Goal: Task Accomplishment & Management: Complete application form

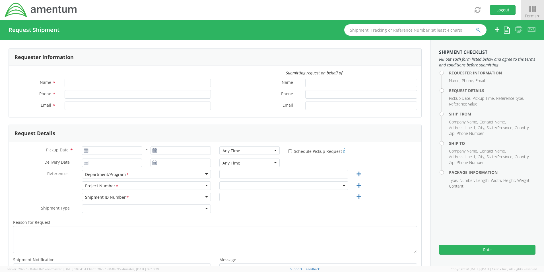
type input "[PERSON_NAME]"
type input "[PHONE_NUMBER]"
type input "[PERSON_NAME][EMAIL_ADDRESS][PERSON_NAME][DOMAIN_NAME]"
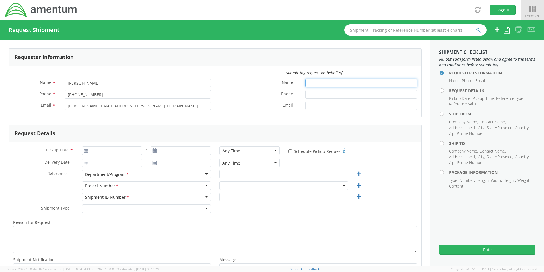
click at [319, 84] on input "Name *" at bounding box center [362, 83] width 112 height 9
select select "OVHD.600277.00000"
type input "[PERSON_NAME]"
type input "3"
type input "[PHONE_NUMBER]"
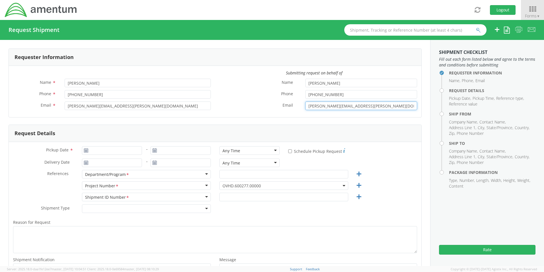
type input "[PERSON_NAME][EMAIL_ADDRESS][PERSON_NAME][DOMAIN_NAME]"
type input "[DATE]"
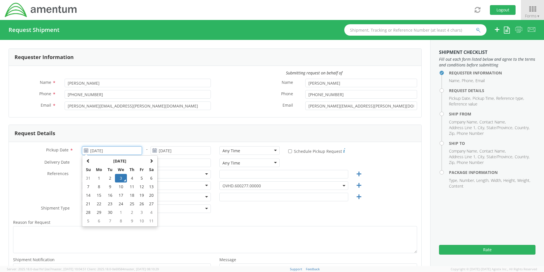
click at [123, 152] on input "[DATE]" at bounding box center [112, 150] width 60 height 9
click at [131, 182] on td "11" at bounding box center [132, 186] width 10 height 9
type input "[DATE]"
click at [109, 153] on input "[DATE]" at bounding box center [112, 150] width 60 height 9
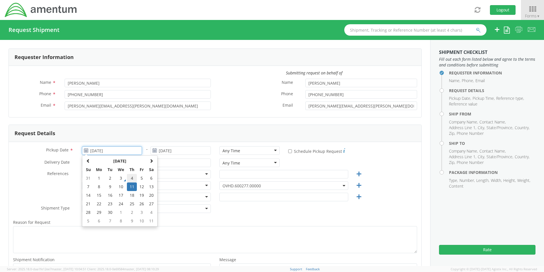
click at [132, 177] on td "4" at bounding box center [132, 178] width 10 height 9
type input "[DATE]"
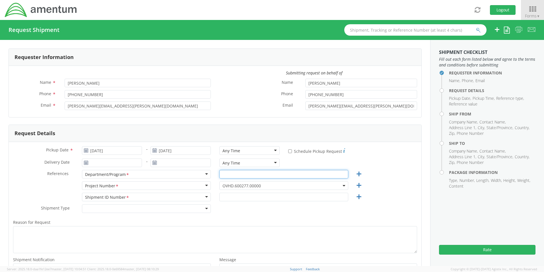
click at [245, 173] on input "text" at bounding box center [284, 174] width 129 height 9
type input "CBP NAMLS"
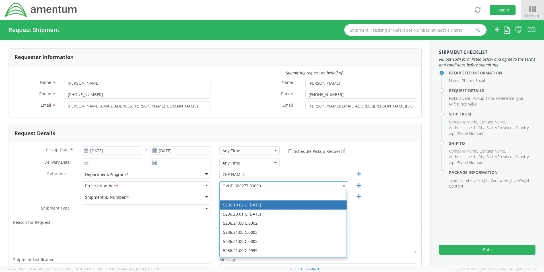
drag, startPoint x: 230, startPoint y: 198, endPoint x: 233, endPoint y: 195, distance: 4.4
click at [230, 198] on input "search" at bounding box center [283, 194] width 125 height 9
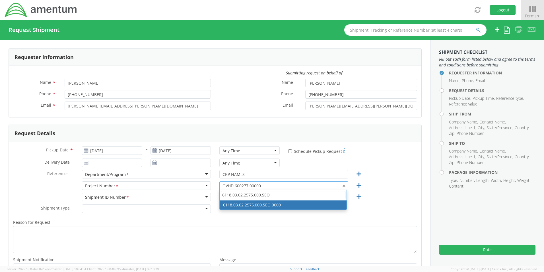
type input "6118.03.02.2575.000.SEO"
select select "6118.03.02.2575.000.SEO.0000"
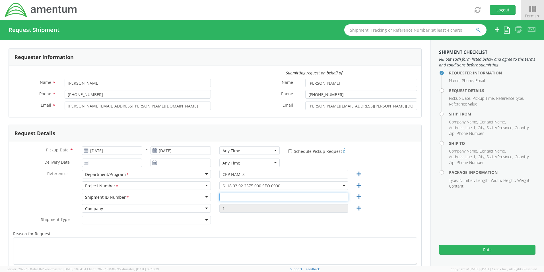
click at [243, 193] on input "text" at bounding box center [284, 196] width 129 height 9
paste input "CBP202509"
type input "CBP202510"
click at [268, 221] on div "Shipment Type * Batch Regular" at bounding box center [215, 221] width 413 height 11
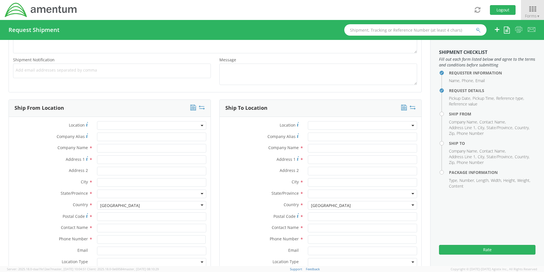
scroll to position [228, 0]
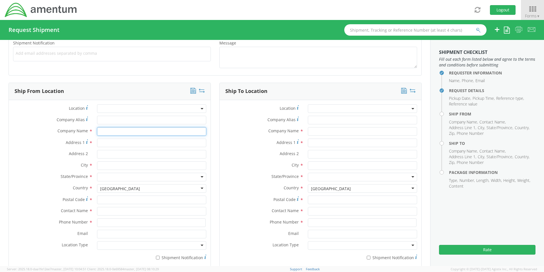
click at [111, 132] on input "text" at bounding box center [151, 131] width 109 height 9
type input "A"
type input "amentum"
type input "[STREET_ADDRESS][PERSON_NAME]"
type input "[GEOGRAPHIC_DATA]"
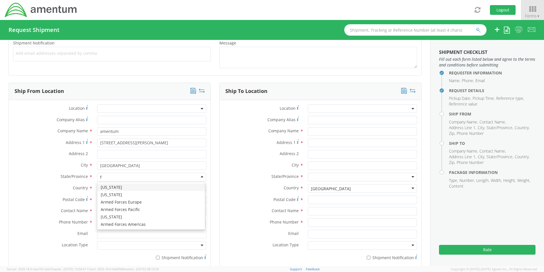
type input "fl"
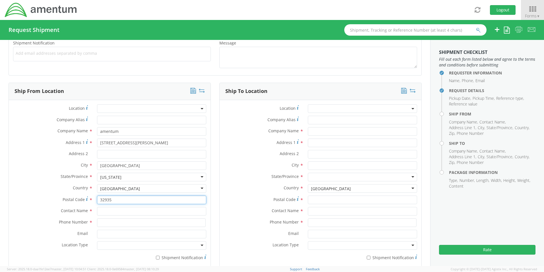
type input "32935"
type input "[PERSON_NAME]"
type input "3212721561"
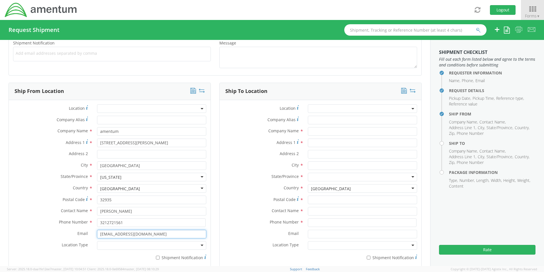
type input "[EMAIL_ADDRESS][DOMAIN_NAME]"
click at [321, 129] on input "text" at bounding box center [362, 131] width 109 height 9
click at [318, 211] on input "text" at bounding box center [362, 211] width 109 height 9
type input "[PERSON_NAME]"
click at [250, 175] on label "State/Province *" at bounding box center [262, 176] width 84 height 7
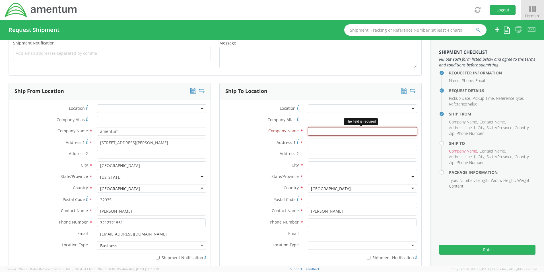
click at [315, 131] on input "text" at bounding box center [362, 131] width 109 height 9
paste input "[PERSON_NAME], Site Manager, CBP NAMLS"
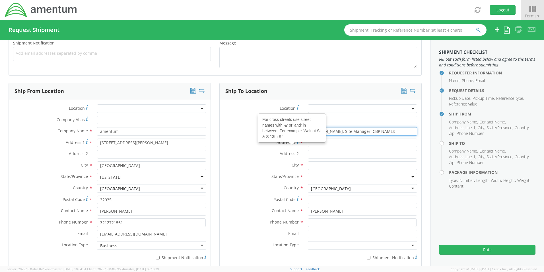
type input "[PERSON_NAME], Site Manager, CBP NAMLS"
click at [323, 143] on input "Address 1 For cross streets use street names with '&' or 'and' in between. For …" at bounding box center [362, 142] width 109 height 9
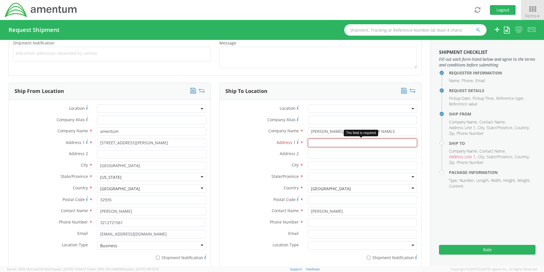
drag, startPoint x: 318, startPoint y: 140, endPoint x: 323, endPoint y: 140, distance: 5.4
click at [318, 140] on input "Address 1 *" at bounding box center [362, 142] width 109 height 9
paste input "[STREET_ADDRESS][PERSON_NAME]"
type input "[STREET_ADDRESS][PERSON_NAME]"
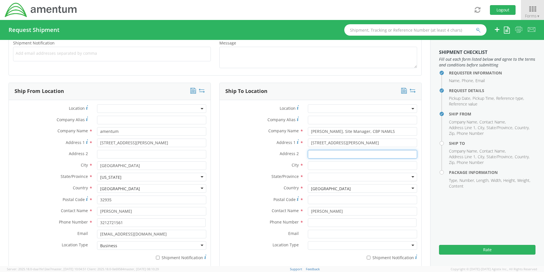
drag, startPoint x: 316, startPoint y: 154, endPoint x: 332, endPoint y: 151, distance: 16.8
click at [316, 152] on input "Address 2 *" at bounding box center [362, 154] width 109 height 9
type input "Bldg #2"
type input "San Antonio"
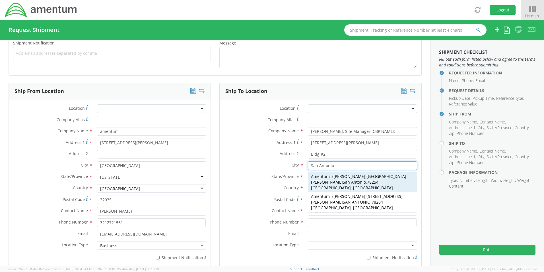
scroll to position [28, 0]
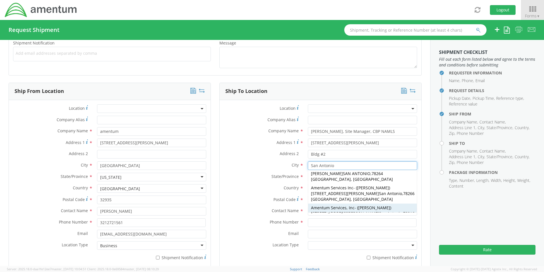
click at [372, 203] on div "Amentum Services, Inc - ( [PERSON_NAME] ) [STREET_ADDRESS][PERSON_NAME]" at bounding box center [362, 213] width 109 height 20
type input "Amentum Services, Inc"
type input "Bldg. #2"
type input "78216"
type input "[PERSON_NAME]"
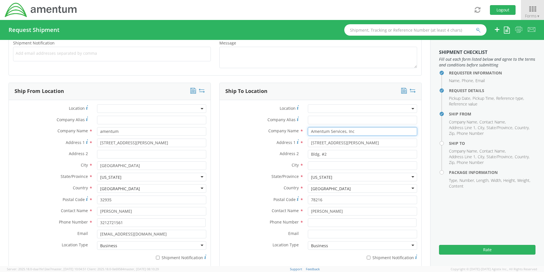
click at [359, 130] on input "Amentum Services, Inc" at bounding box center [362, 131] width 109 height 9
type input "Amentum Services, Inc. CBP NAMLS"
click at [327, 230] on input "Email *" at bounding box center [362, 234] width 109 height 9
paste input "[PERSON_NAME][EMAIL_ADDRESS][PERSON_NAME][DOMAIN_NAME]"
type input "[PERSON_NAME][EMAIL_ADDRESS][PERSON_NAME][DOMAIN_NAME]"
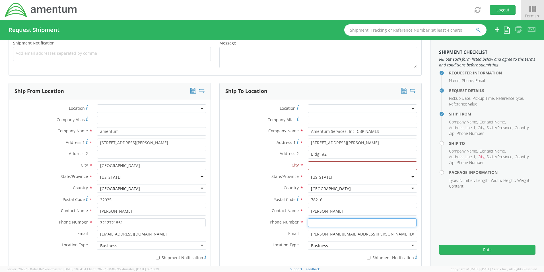
click at [329, 221] on input at bounding box center [362, 222] width 109 height 9
paste input "[PERSON_NAME], Site Manager,"
type input "R"
click at [351, 215] on input "[PERSON_NAME]" at bounding box center [362, 211] width 109 height 9
drag, startPoint x: 355, startPoint y: 209, endPoint x: 249, endPoint y: 210, distance: 105.9
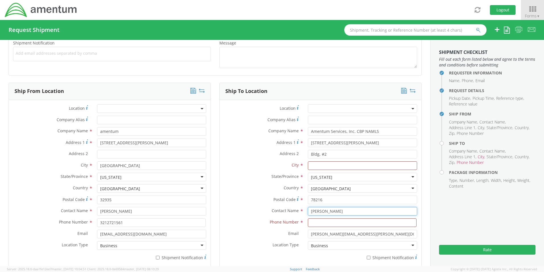
click at [249, 210] on div "Contact Name * [PERSON_NAME]" at bounding box center [321, 211] width 202 height 9
paste input "[PERSON_NAME], Site Manager,"
type input "[PERSON_NAME] Site Mgr"
click at [243, 221] on label "Phone Number *" at bounding box center [262, 221] width 84 height 7
click at [321, 223] on input at bounding box center [362, 222] width 109 height 9
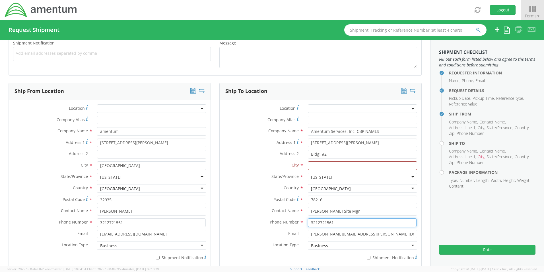
type input "3212721561"
click at [425, 208] on div "Requester Information Submitting request on behalf of Name * [PERSON_NAME] Phon…" at bounding box center [215, 238] width 431 height 853
click at [325, 165] on input "text" at bounding box center [362, 165] width 109 height 9
type input "S"
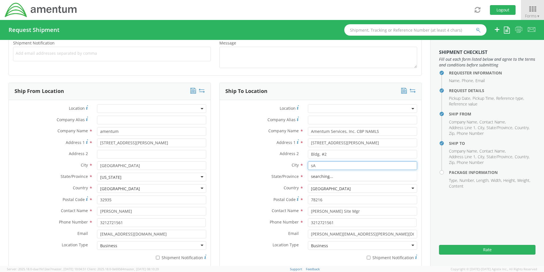
type input "s"
type input "San Antonio"
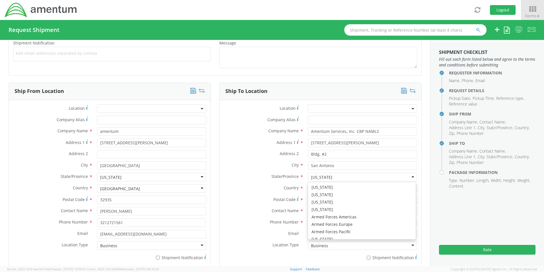
scroll to position [310, 0]
click at [278, 179] on label "State/Province *" at bounding box center [262, 176] width 84 height 7
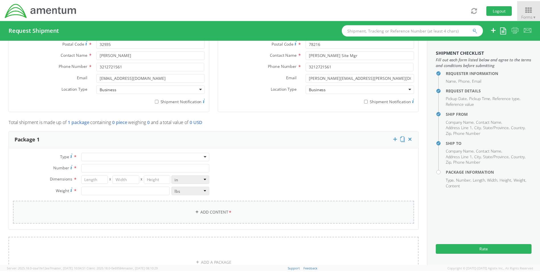
scroll to position [399, 0]
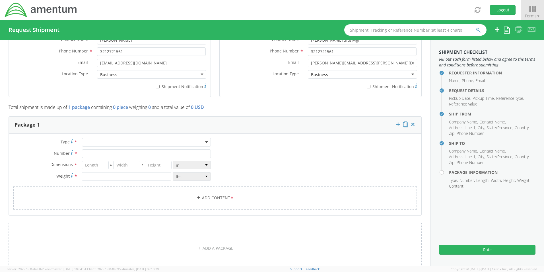
click at [104, 143] on div at bounding box center [146, 142] width 129 height 9
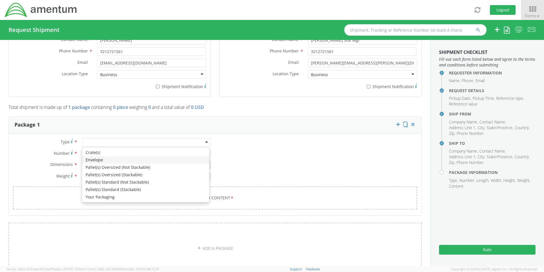
type input "1"
type input "9.5"
type input "12.5"
type input "0.25"
type input "1"
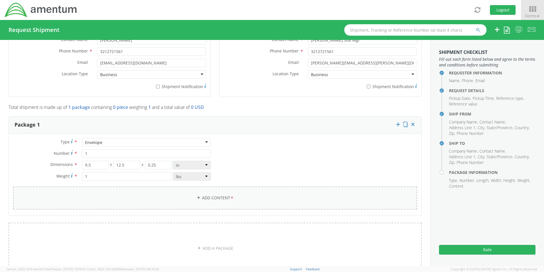
click at [222, 202] on link "Add Content *" at bounding box center [215, 197] width 404 height 23
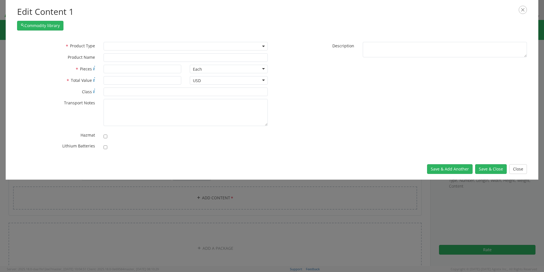
click at [132, 47] on span at bounding box center [186, 46] width 164 height 9
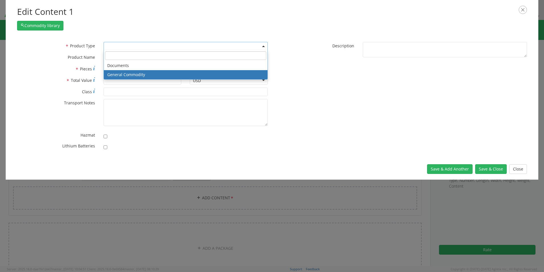
select select "COMMODITY"
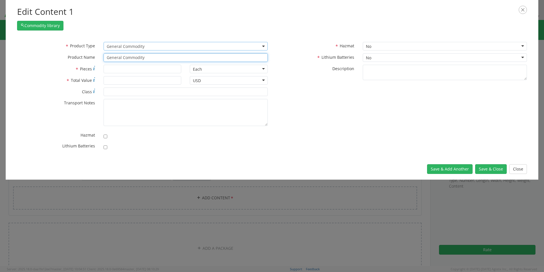
click at [119, 58] on input "General Commodity" at bounding box center [186, 57] width 164 height 9
drag, startPoint x: 157, startPoint y: 60, endPoint x: 72, endPoint y: 60, distance: 84.9
click at [72, 60] on div "* Product Name General Commodity" at bounding box center [142, 57] width 259 height 9
type input "Stamp"
type input "Stamp SET, 0-9 NUMBERS, 1/4 IN CHARACTERS"
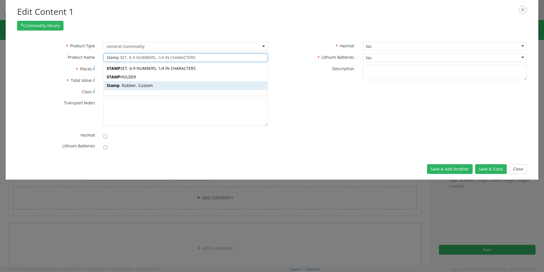
click at [140, 82] on div "Stamp , Rubber, Custom" at bounding box center [186, 85] width 164 height 9
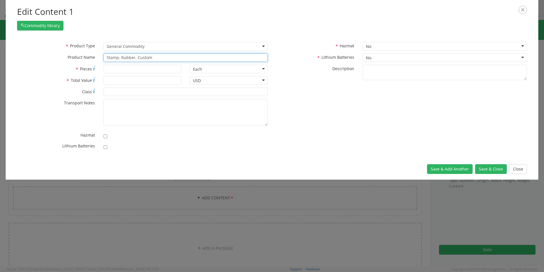
type input "Stamp, Rubber, Custom"
click at [111, 70] on input "* Pieces" at bounding box center [143, 69] width 78 height 9
type input "1"
click at [116, 79] on input "* Total Value" at bounding box center [143, 80] width 78 height 9
type input "50.00"
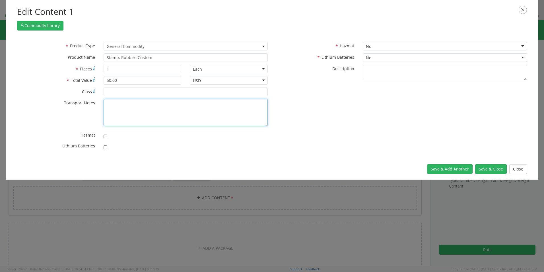
click at [130, 108] on textarea "* Transport Notes" at bounding box center [186, 112] width 164 height 27
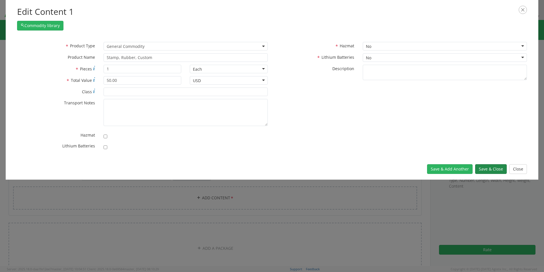
click at [492, 171] on button "Save & Close" at bounding box center [492, 169] width 32 height 10
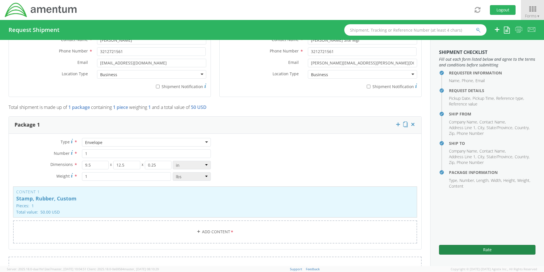
click at [498, 248] on button "Rate" at bounding box center [487, 250] width 97 height 10
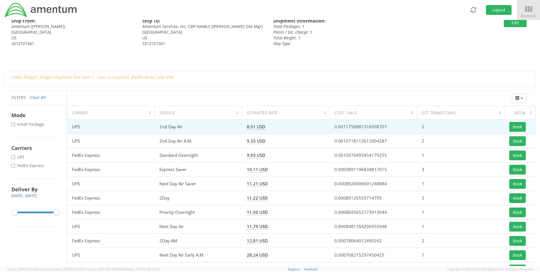
scroll to position [13, 0]
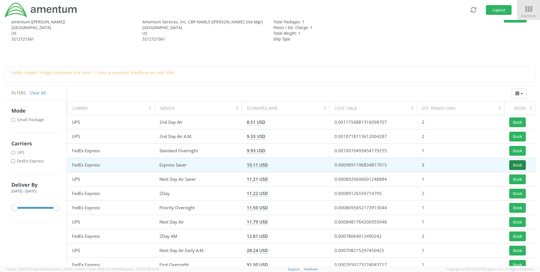
click at [521, 163] on button "Book" at bounding box center [517, 165] width 17 height 10
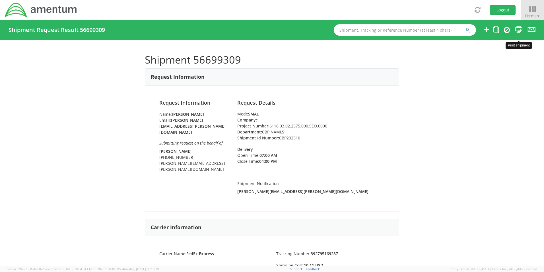
click at [521, 29] on icon at bounding box center [519, 29] width 8 height 7
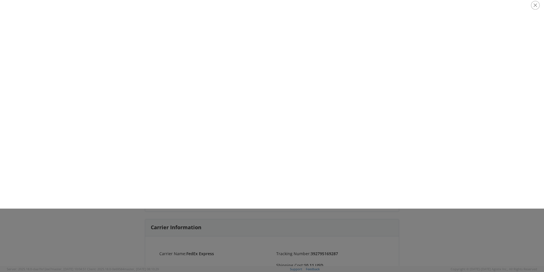
click at [529, 13] on div at bounding box center [272, 5] width 560 height 21
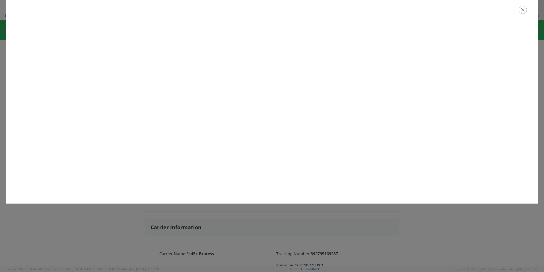
click at [525, 11] on icon "button" at bounding box center [523, 10] width 8 height 8
